Goal: Check status: Check status

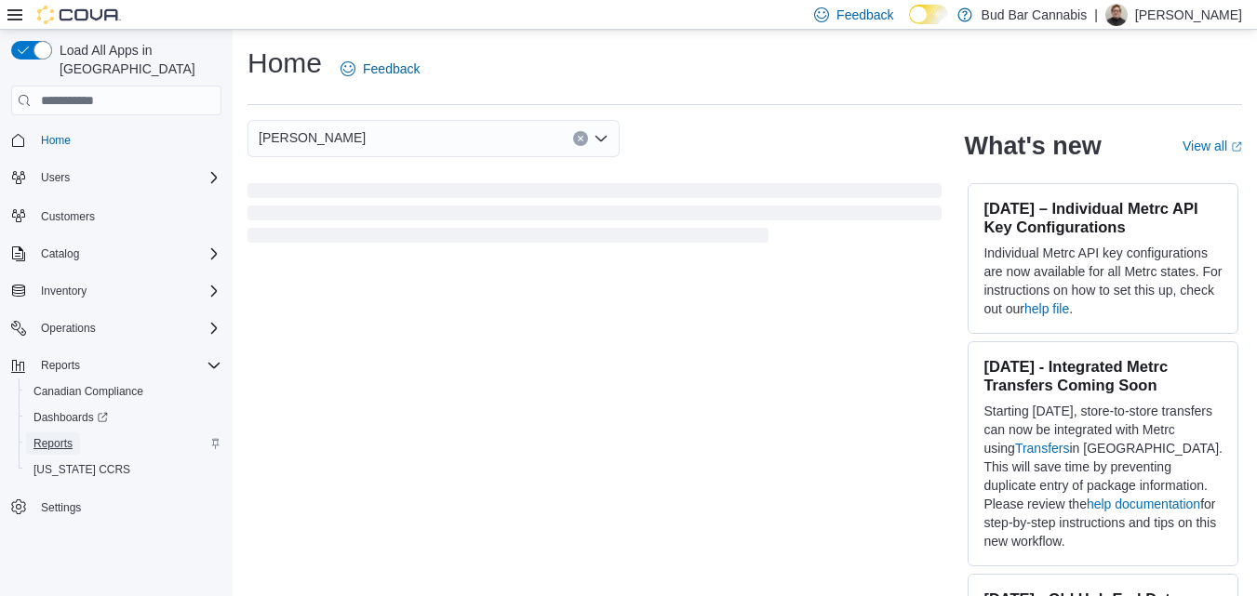
click at [79, 433] on link "Reports" at bounding box center [53, 444] width 54 height 22
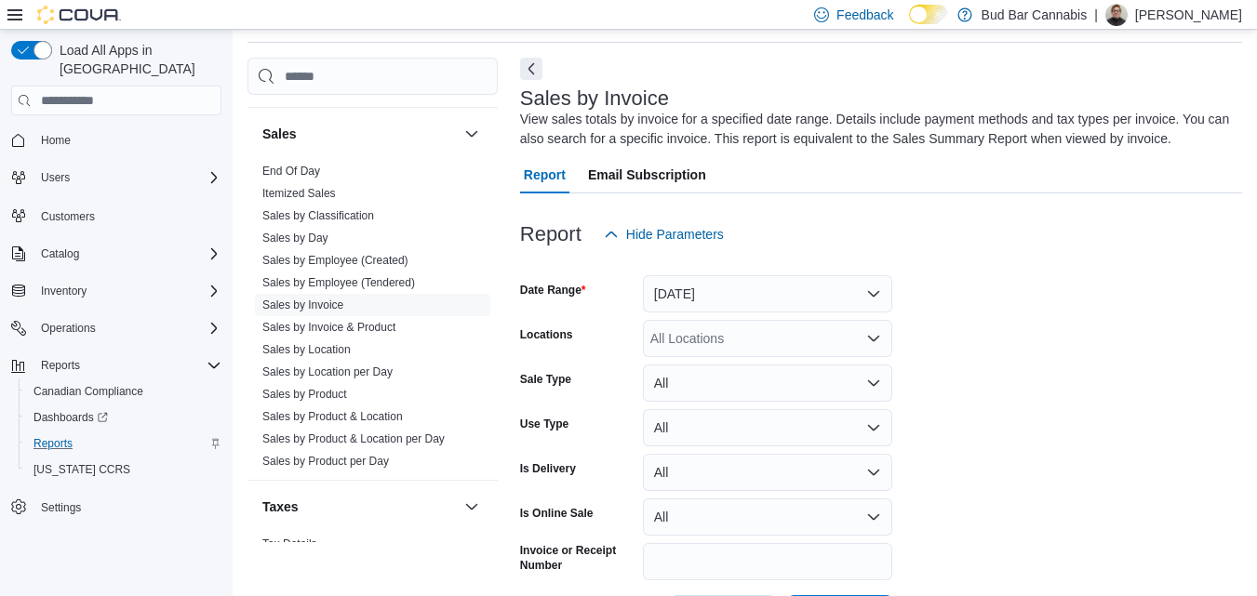
scroll to position [1302, 0]
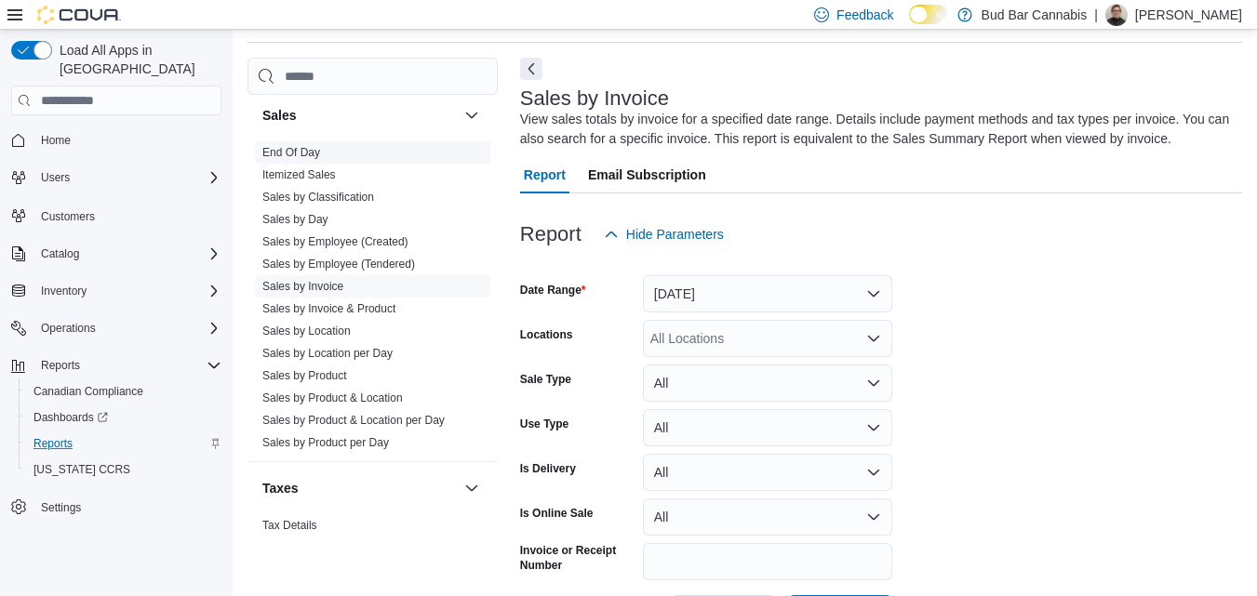
click at [333, 159] on span "End Of Day" at bounding box center [372, 152] width 235 height 22
click at [309, 149] on link "End Of Day" at bounding box center [291, 152] width 58 height 13
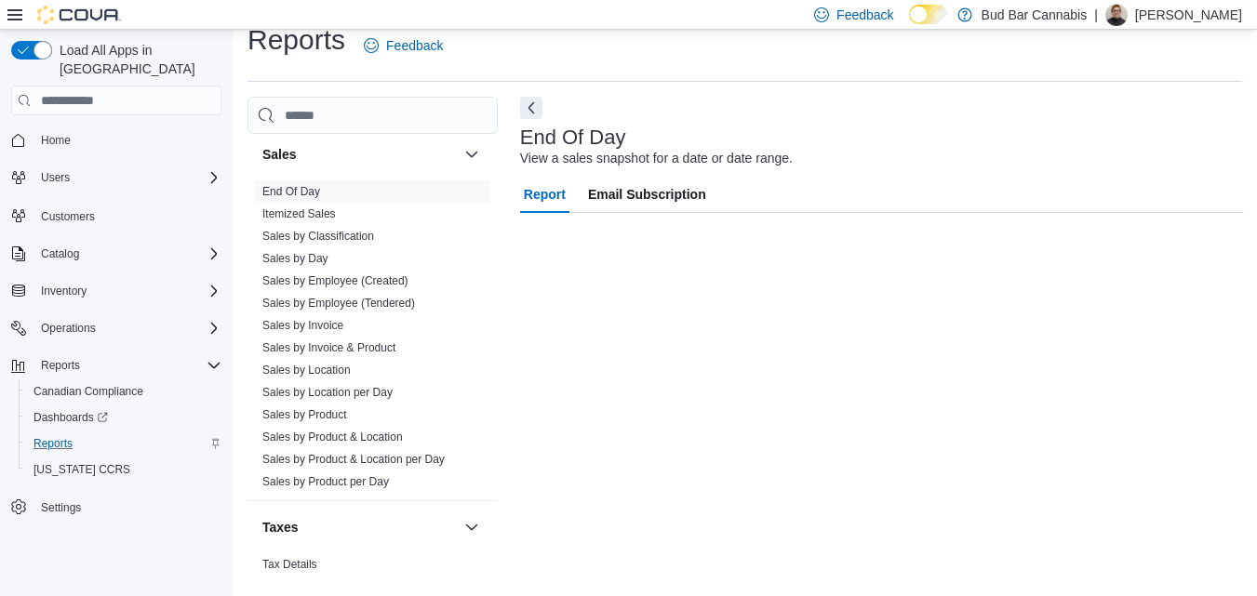
scroll to position [23, 0]
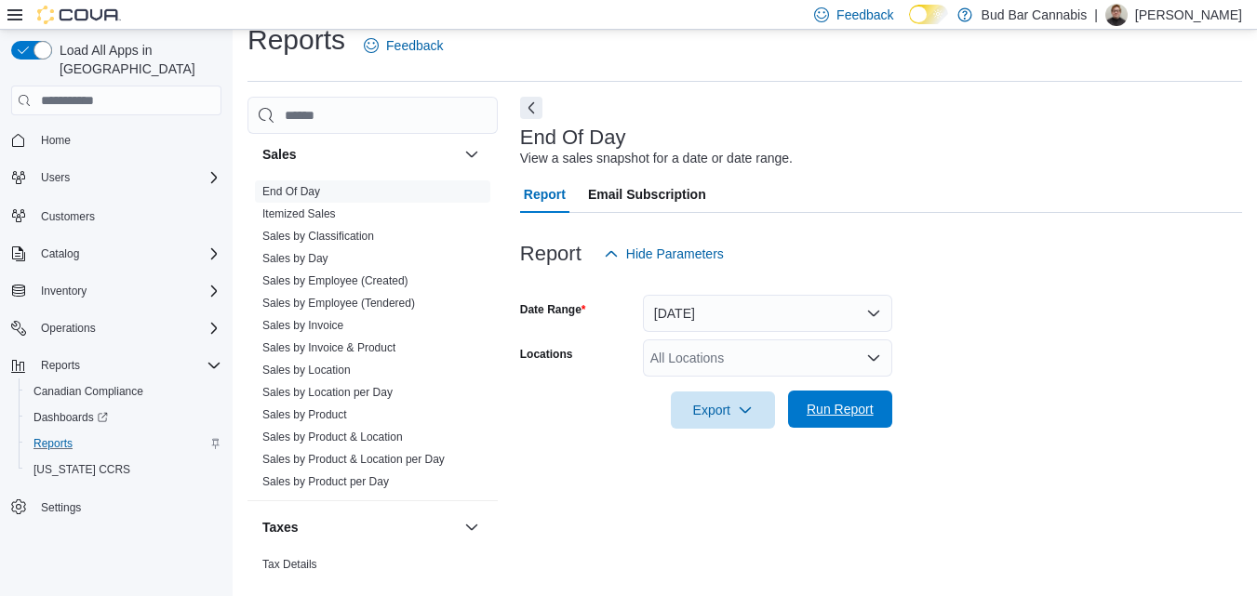
click at [859, 422] on span "Run Report" at bounding box center [840, 409] width 82 height 37
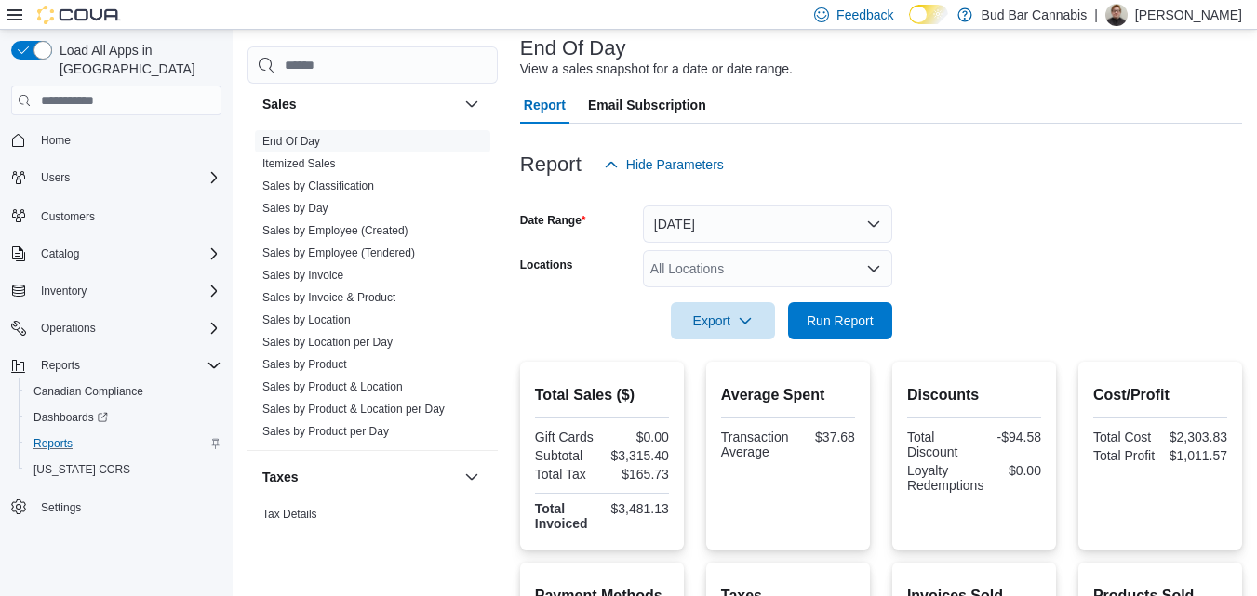
scroll to position [59, 0]
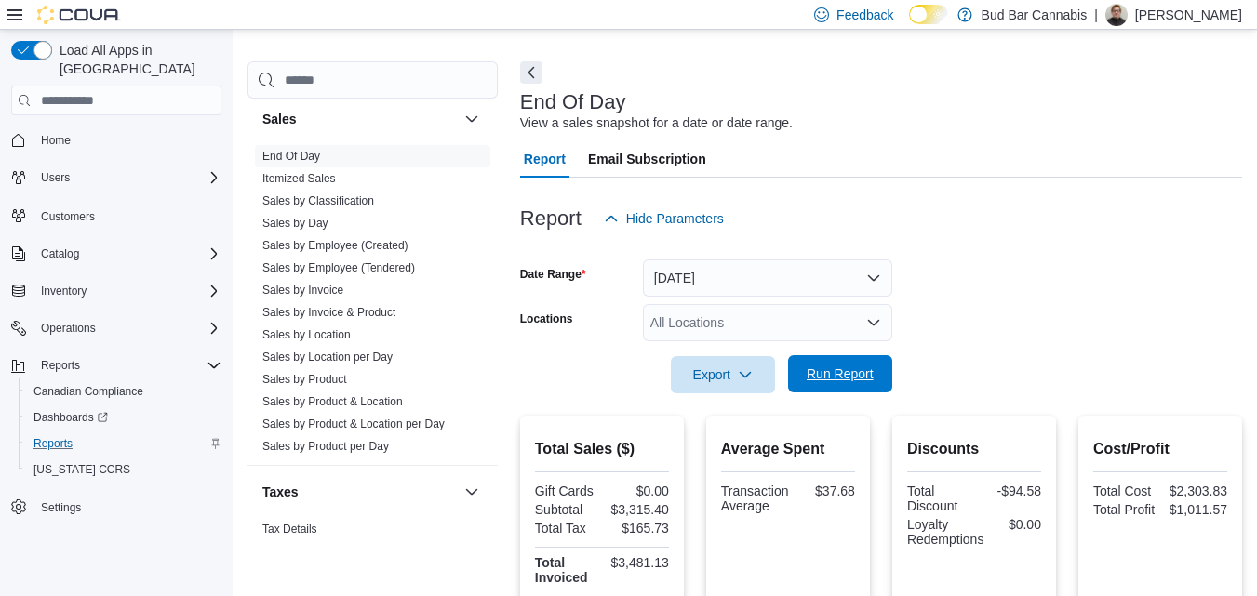
click at [834, 375] on span "Run Report" at bounding box center [840, 374] width 67 height 19
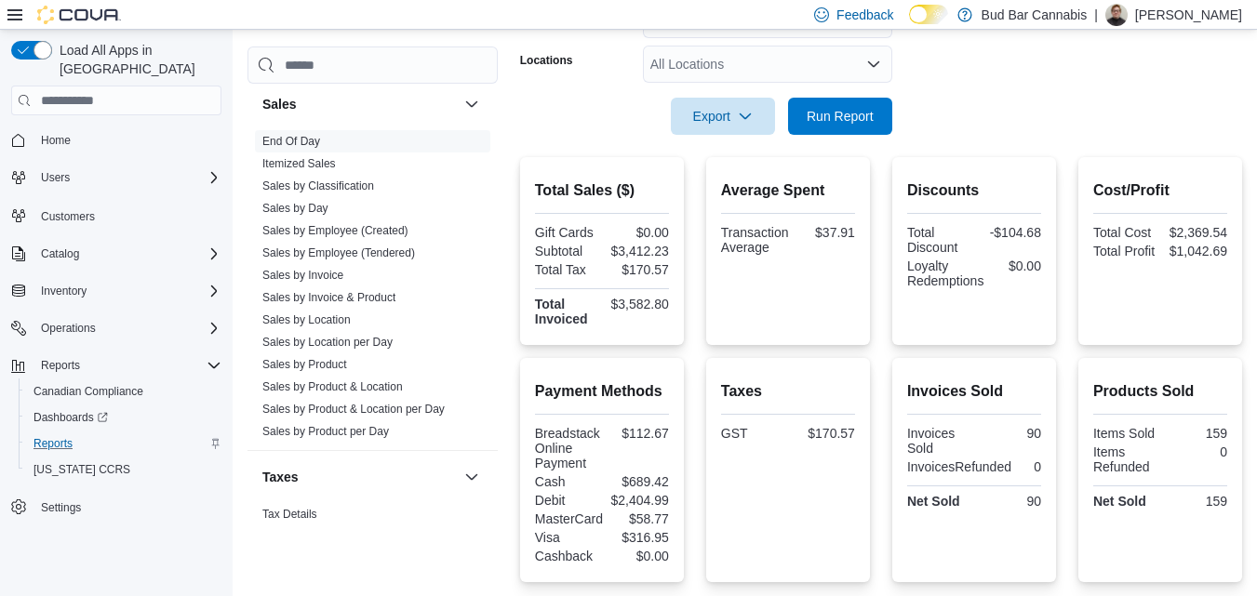
scroll to position [152, 0]
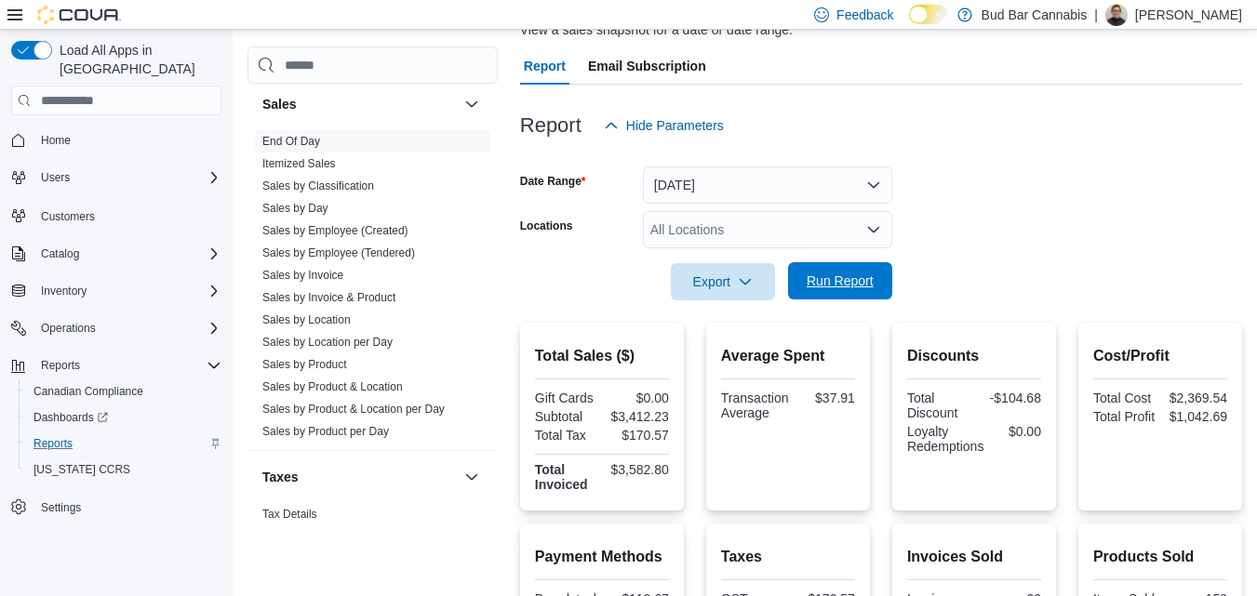
click at [821, 273] on span "Run Report" at bounding box center [840, 280] width 82 height 37
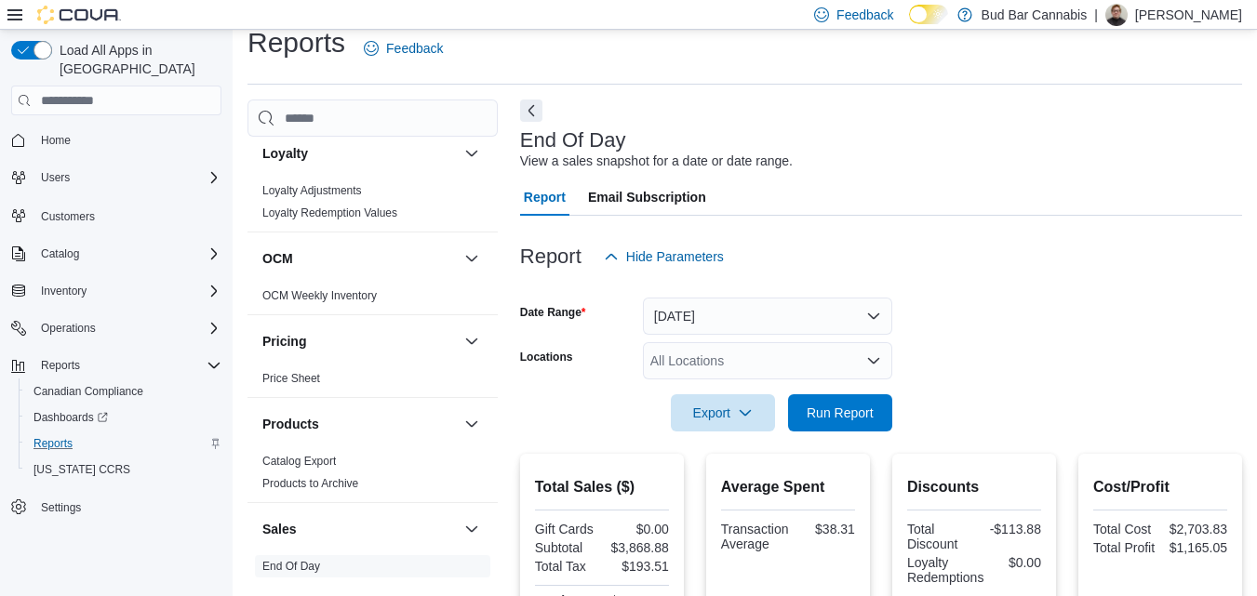
scroll to position [0, 0]
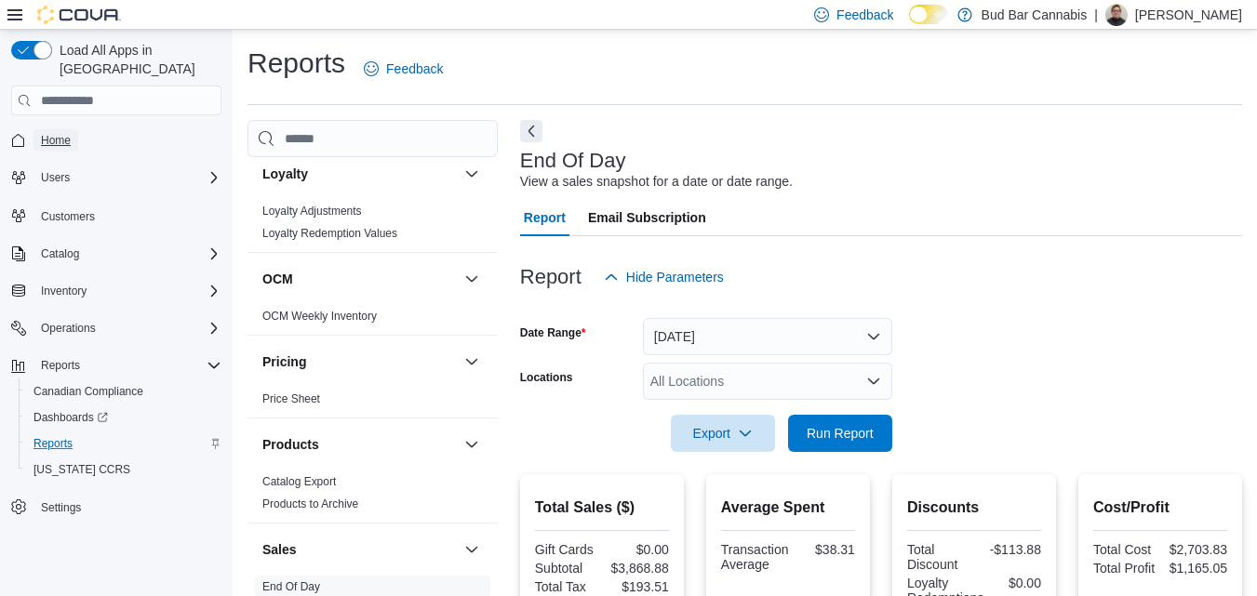
click at [66, 133] on span "Home" at bounding box center [56, 140] width 30 height 15
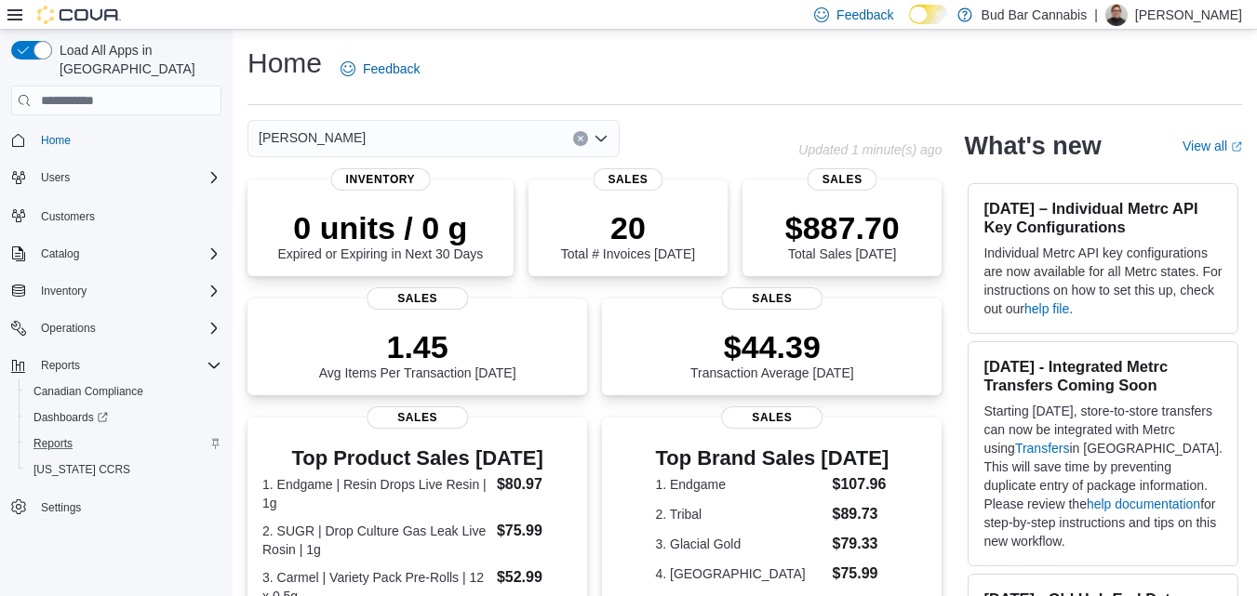
click at [605, 140] on icon "Open list of options" at bounding box center [601, 138] width 15 height 15
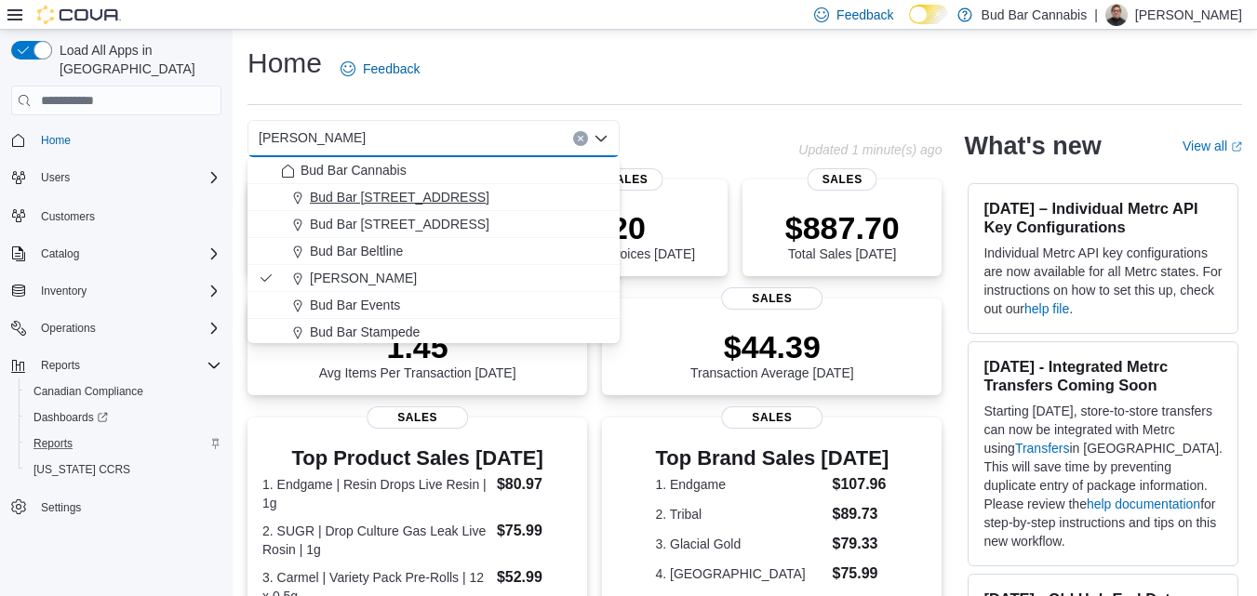
click at [427, 197] on div "Bud Bar [STREET_ADDRESS]" at bounding box center [444, 197] width 327 height 19
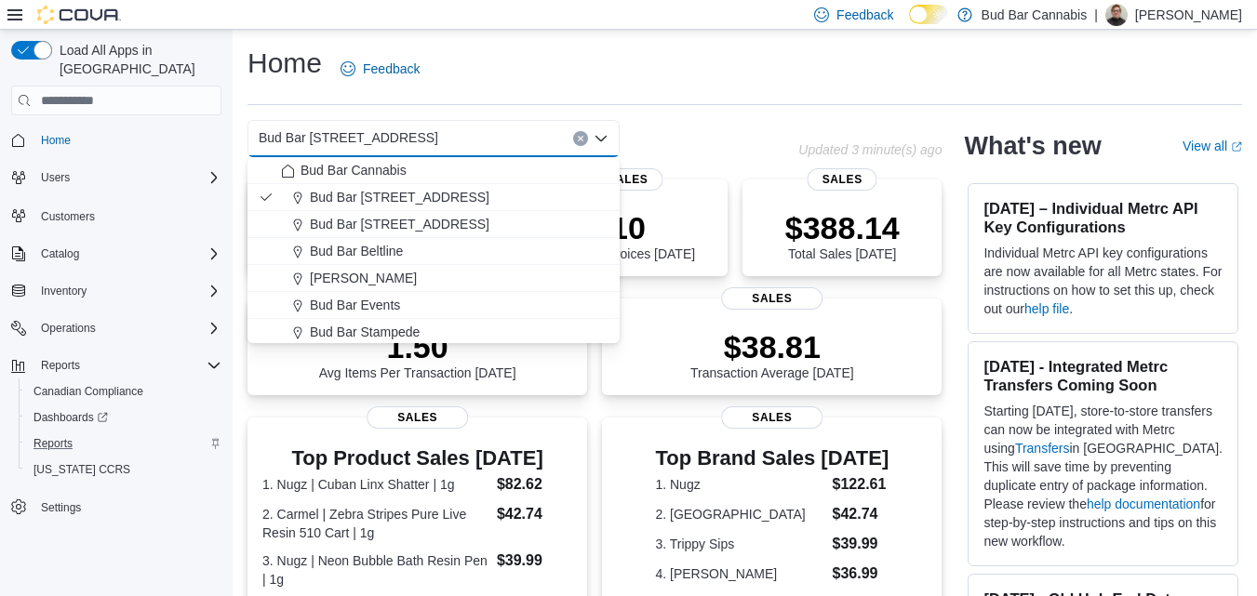
click at [696, 96] on div "Home Feedback" at bounding box center [744, 75] width 995 height 60
